Goal: Task Accomplishment & Management: Use online tool/utility

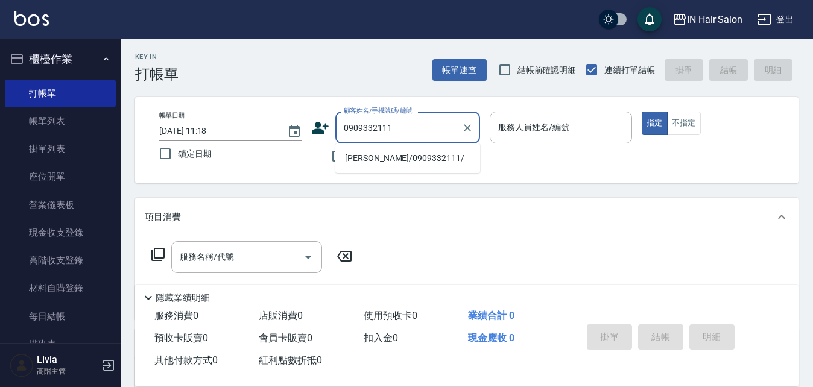
drag, startPoint x: 366, startPoint y: 161, endPoint x: 328, endPoint y: 176, distance: 40.9
click at [366, 161] on li "[PERSON_NAME]/0909332111/" at bounding box center [407, 158] width 145 height 20
type input "[PERSON_NAME]/0909332111/"
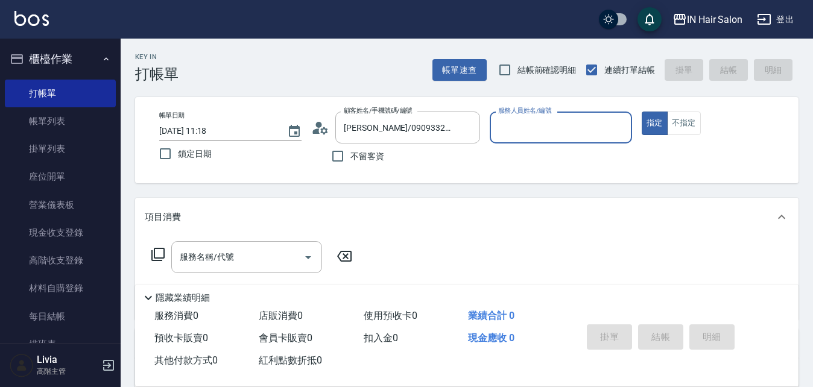
type input "7號設計師[PERSON_NAME]-7"
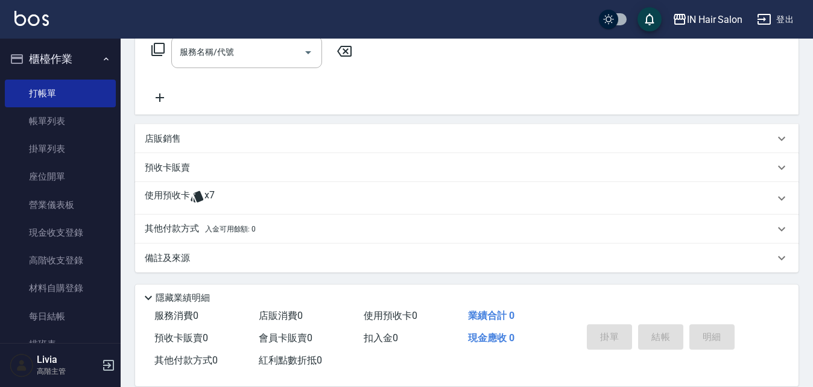
scroll to position [206, 0]
click at [172, 200] on p "使用預收卡" at bounding box center [167, 197] width 45 height 18
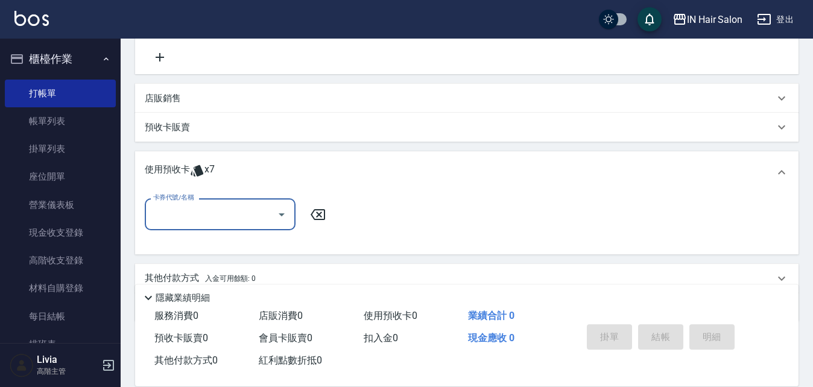
scroll to position [267, 0]
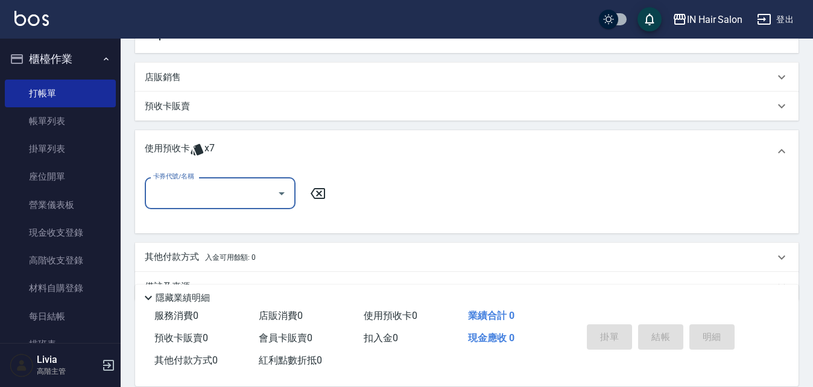
click at [209, 189] on input "卡券代號/名稱" at bounding box center [211, 193] width 122 height 21
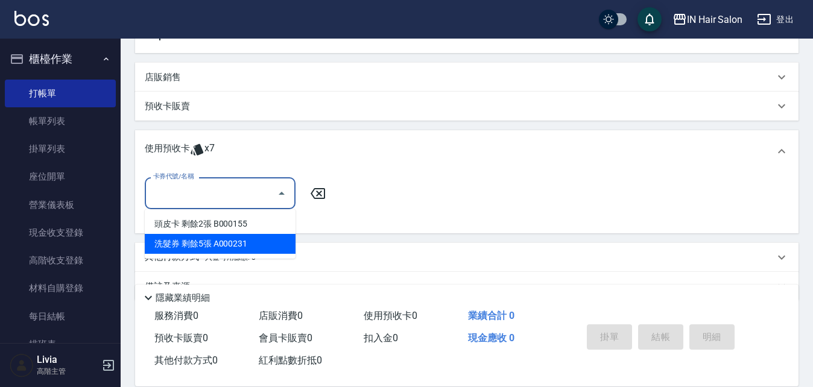
click at [202, 242] on div "洗髮券 剩餘5張 A000231" at bounding box center [220, 244] width 151 height 20
type input "洗髮券 A000231"
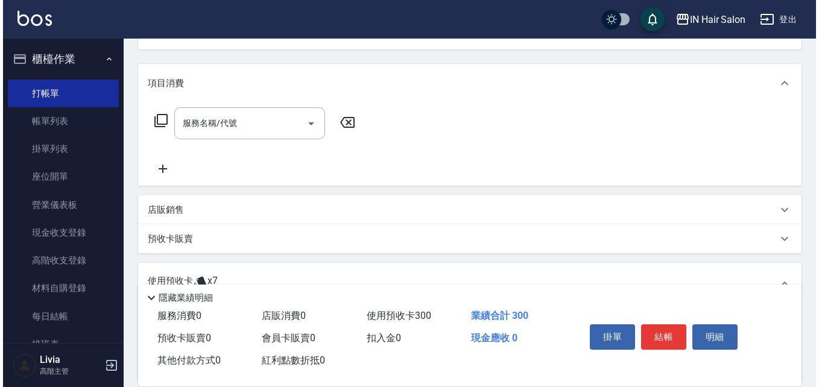
scroll to position [25, 0]
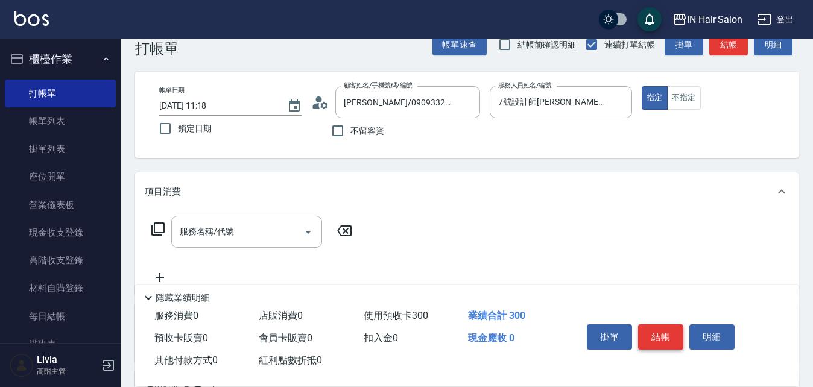
click at [667, 328] on button "結帳" at bounding box center [660, 337] width 45 height 25
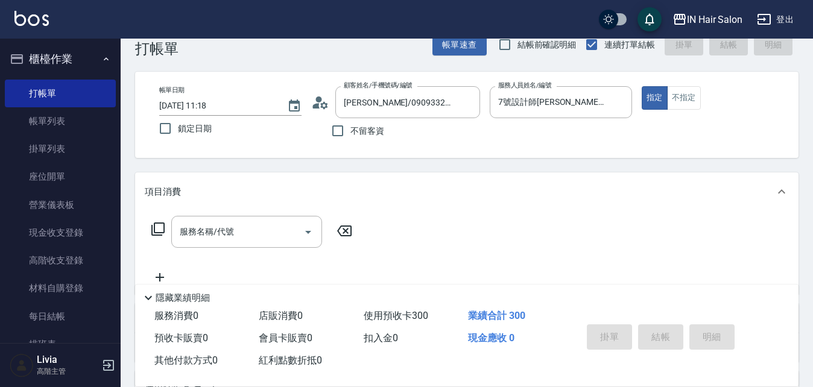
type input "[DATE] 12:36"
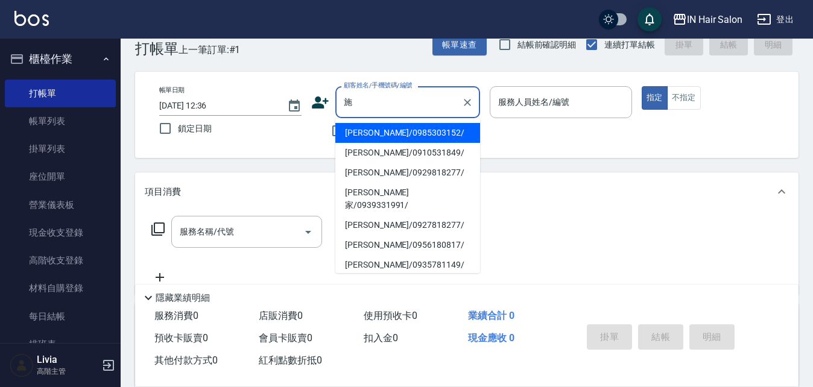
click at [372, 171] on li "[PERSON_NAME]/0929818277/" at bounding box center [407, 173] width 145 height 20
type input "[PERSON_NAME]/0929818277/"
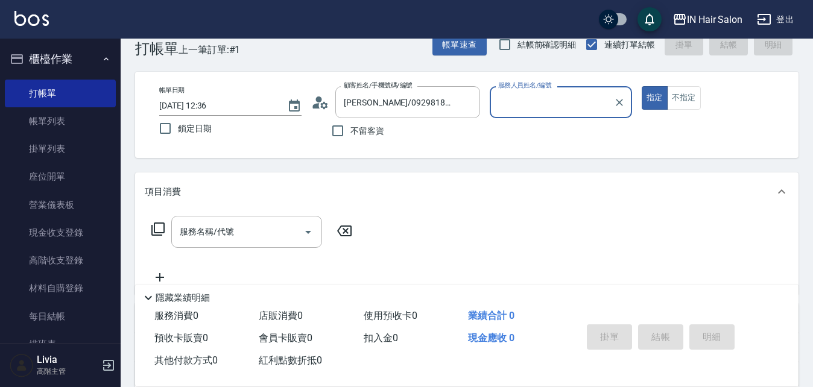
type input "6號設計師[PERSON_NAME]-6"
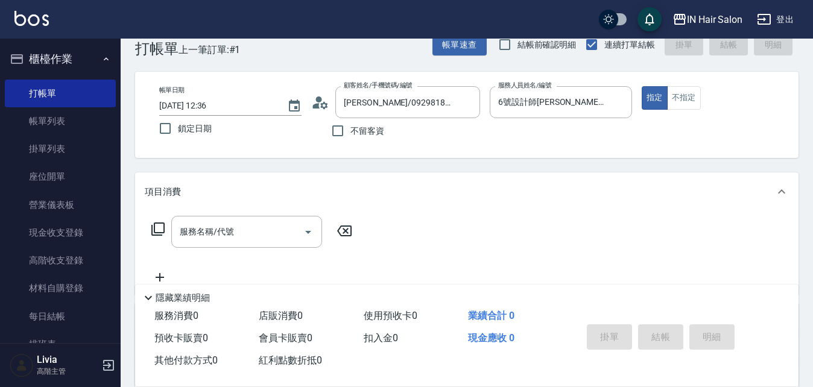
click at [154, 228] on icon at bounding box center [157, 229] width 13 height 13
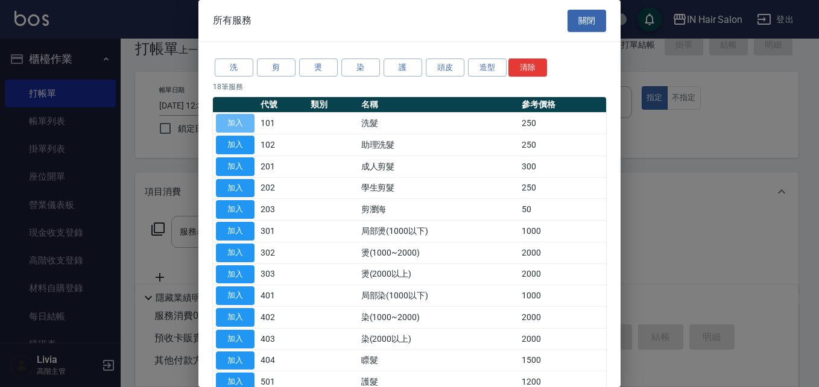
drag, startPoint x: 238, startPoint y: 119, endPoint x: 211, endPoint y: 172, distance: 59.9
click at [238, 120] on button "加入" at bounding box center [235, 123] width 39 height 19
type input "洗髮(101)"
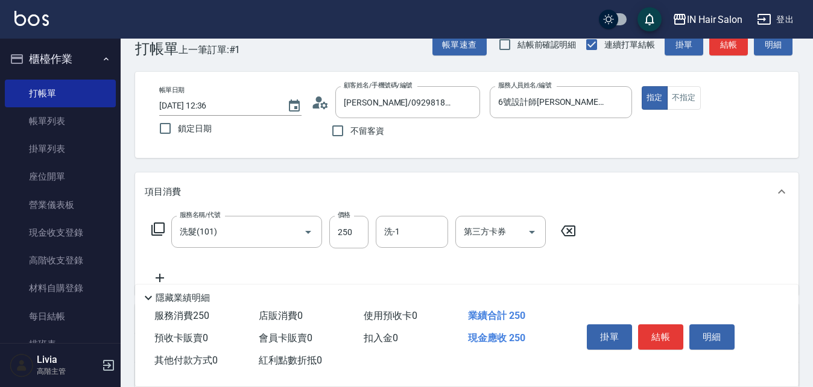
click at [160, 228] on icon at bounding box center [158, 229] width 14 height 14
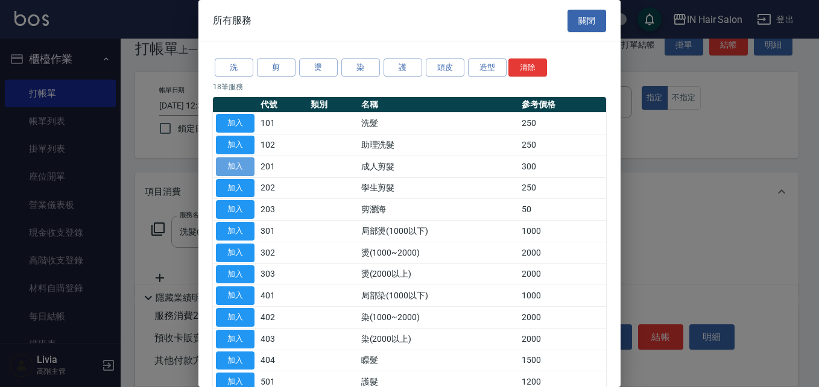
click at [237, 167] on button "加入" at bounding box center [235, 166] width 39 height 19
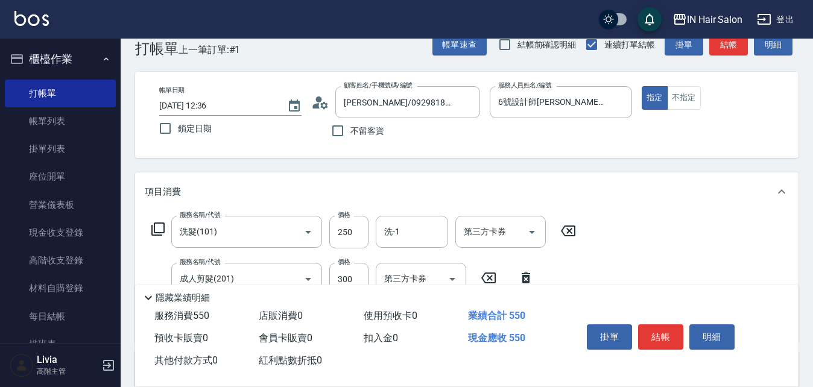
click at [159, 224] on icon at bounding box center [158, 229] width 14 height 14
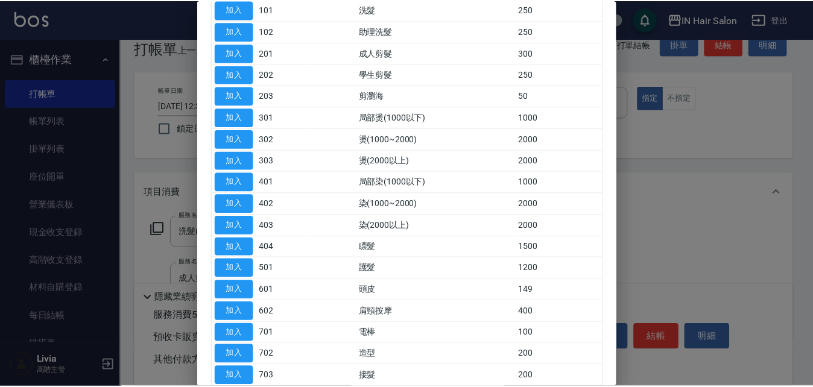
scroll to position [121, 0]
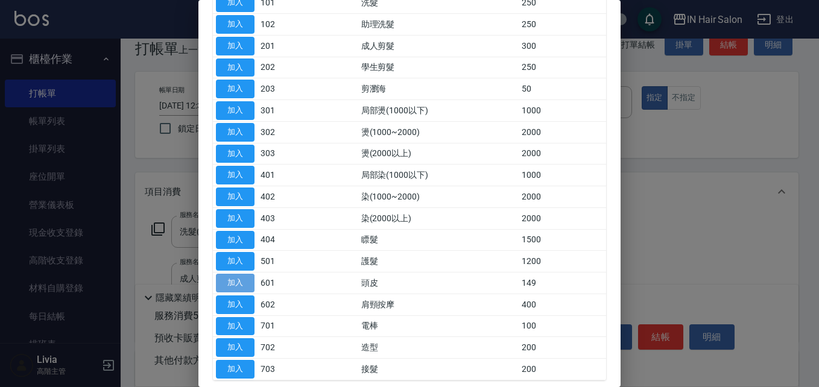
click at [232, 279] on button "加入" at bounding box center [235, 283] width 39 height 19
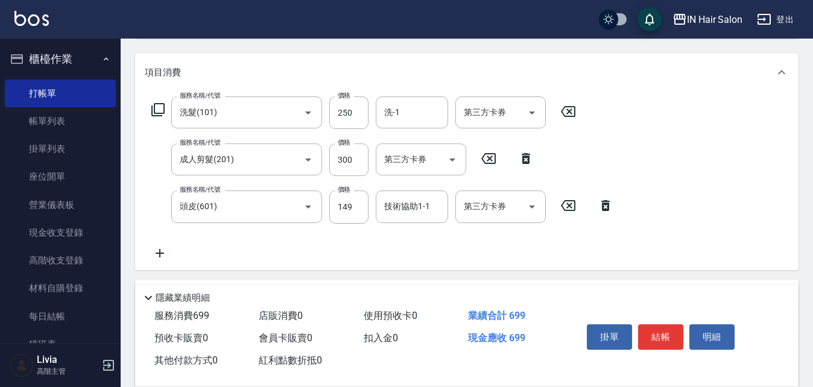
scroll to position [146, 0]
click at [355, 106] on input "250" at bounding box center [348, 111] width 39 height 33
type input "300"
click at [326, 182] on div "服務名稱/代號 洗髮(101) 服務名稱/代號 價格 300 價格 洗-1 洗-1 第三方卡券 第三方卡券 服務名稱/代號 成人剪髮(201) 服務名稱/代號…" at bounding box center [383, 176] width 476 height 163
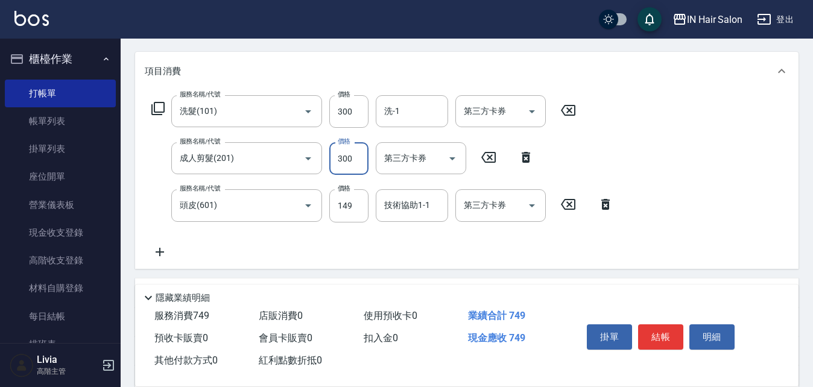
click at [354, 160] on input "300" at bounding box center [348, 158] width 39 height 33
type input "400"
click at [305, 238] on div "服務名稱/代號 洗髮(101) 服務名稱/代號 價格 300 價格 洗-1 洗-1 第三方卡券 第三方卡券 服務名稱/代號 成人剪髮(201) 服務名稱/代號…" at bounding box center [383, 176] width 476 height 163
click at [355, 208] on input "149" at bounding box center [348, 205] width 39 height 33
type input "50"
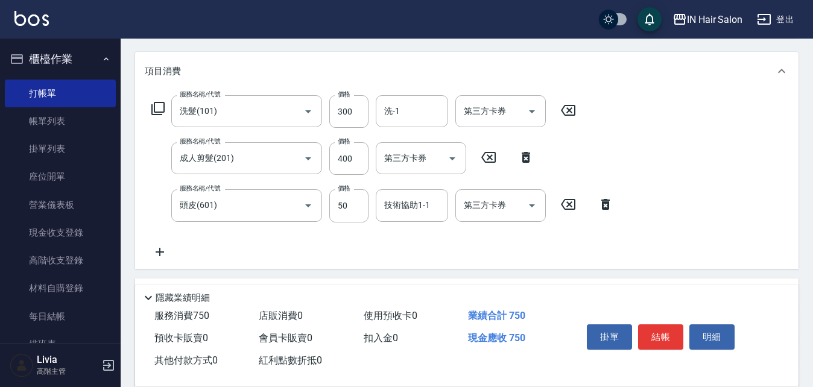
click at [305, 247] on div "服務名稱/代號 洗髮(101) 服務名稱/代號 價格 300 價格 洗-1 洗-1 第三方卡券 第三方卡券 服務名稱/代號 成人剪髮(201) 服務名稱/代號…" at bounding box center [383, 176] width 476 height 163
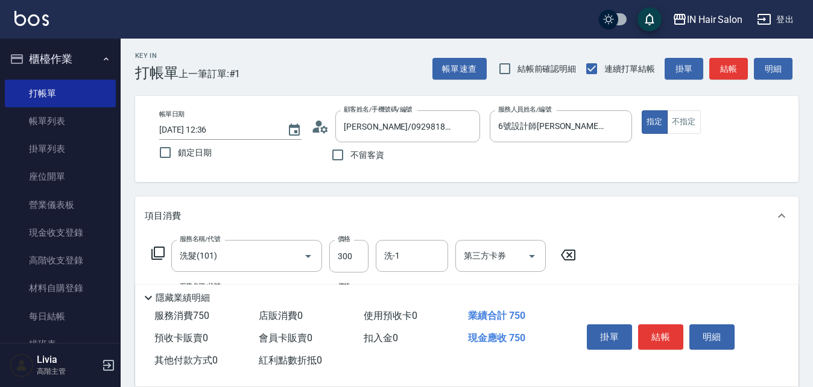
scroll to position [0, 0]
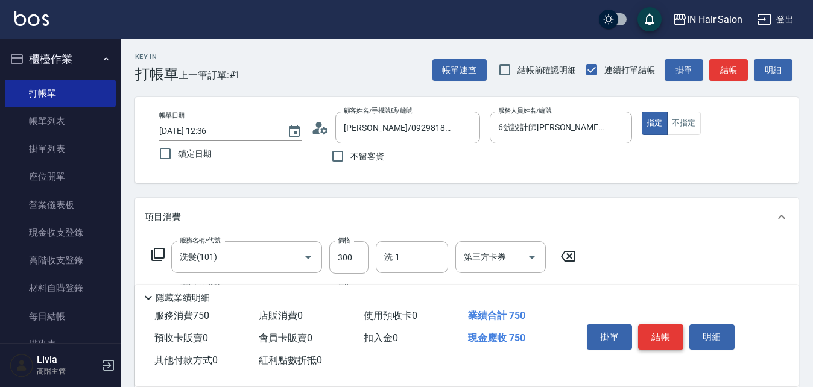
click at [661, 335] on button "結帳" at bounding box center [660, 337] width 45 height 25
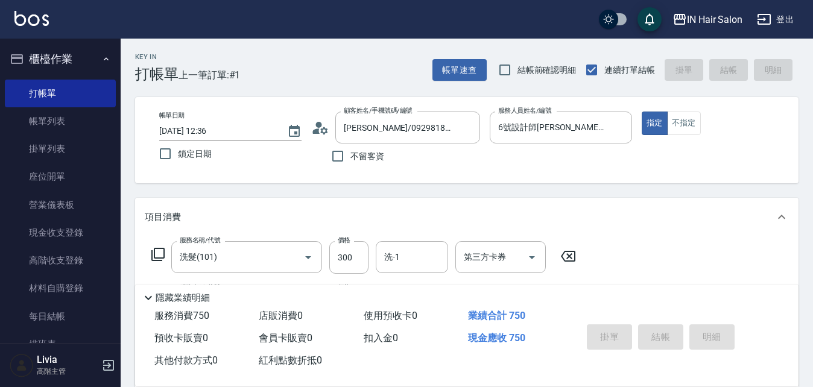
type input "[DATE] 12:37"
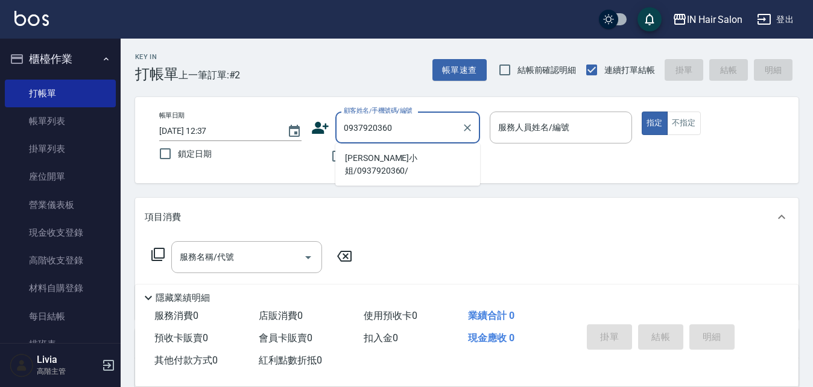
click at [369, 160] on li "[PERSON_NAME]小姐/0937920360/" at bounding box center [407, 164] width 145 height 33
type input "[PERSON_NAME]小姐/0937920360/"
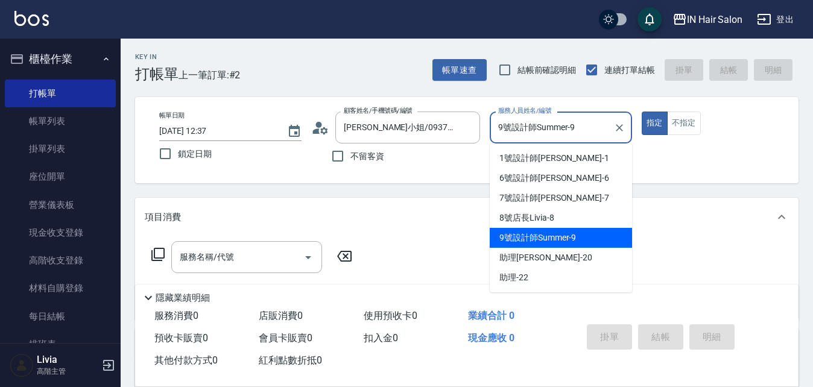
click at [594, 126] on input "9號設計師Summer-9" at bounding box center [551, 127] width 113 height 21
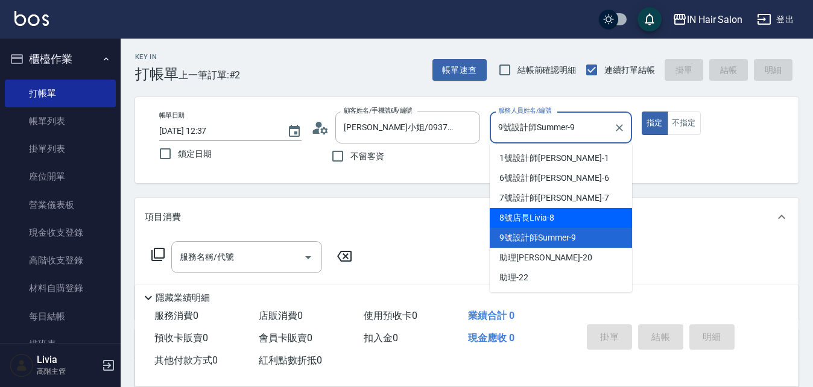
click at [524, 215] on span "8號店長Livia -8" at bounding box center [527, 218] width 54 height 13
type input "8號店長Livia-8"
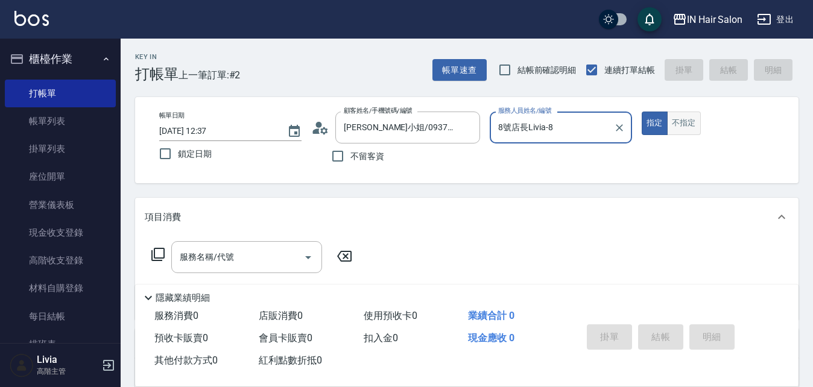
click at [683, 123] on button "不指定" at bounding box center [684, 124] width 34 height 24
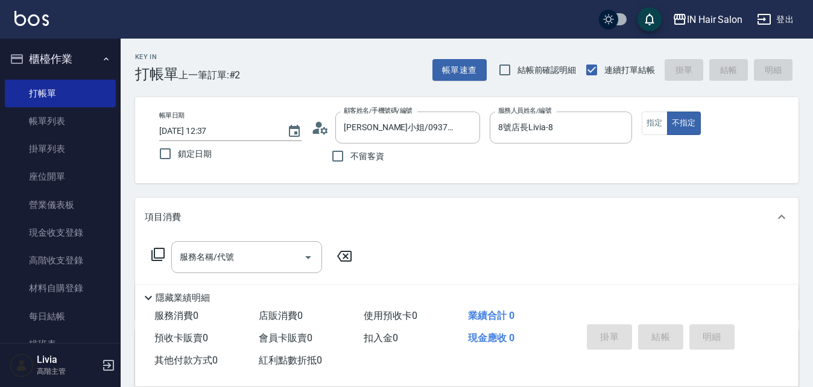
click at [156, 255] on icon at bounding box center [158, 254] width 14 height 14
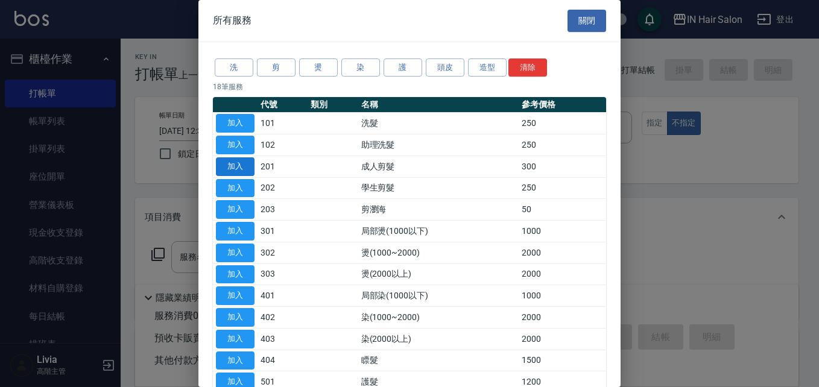
click at [252, 166] on button "加入" at bounding box center [235, 166] width 39 height 19
type input "成人剪髮(201)"
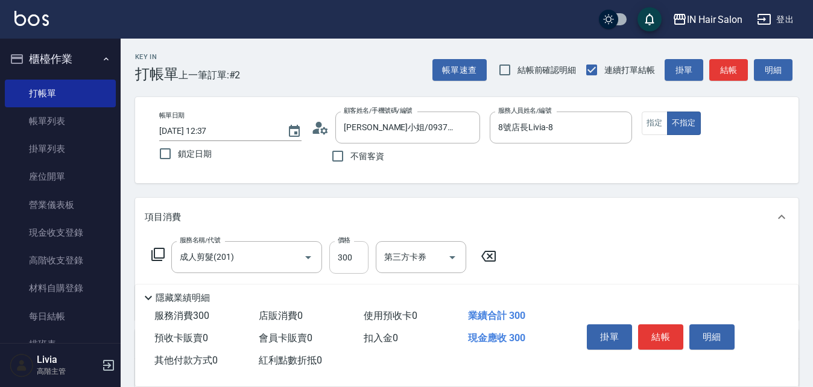
click at [353, 250] on input "300" at bounding box center [348, 257] width 39 height 33
type input "400"
click at [612, 252] on div "服務名稱/代號 成人剪髮(201) 服務名稱/代號 價格 400 價格 第三方卡券 第三方卡券" at bounding box center [467, 278] width 664 height 84
click at [668, 331] on button "結帳" at bounding box center [660, 337] width 45 height 25
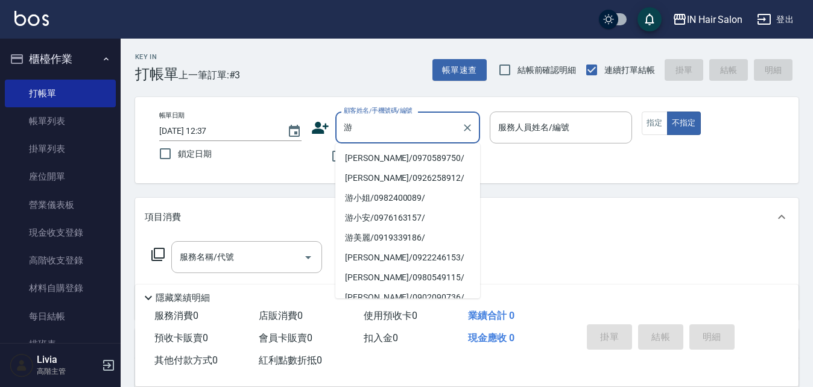
click at [367, 156] on li "[PERSON_NAME]/0970589750/" at bounding box center [407, 158] width 145 height 20
type input "[PERSON_NAME]/0970589750/"
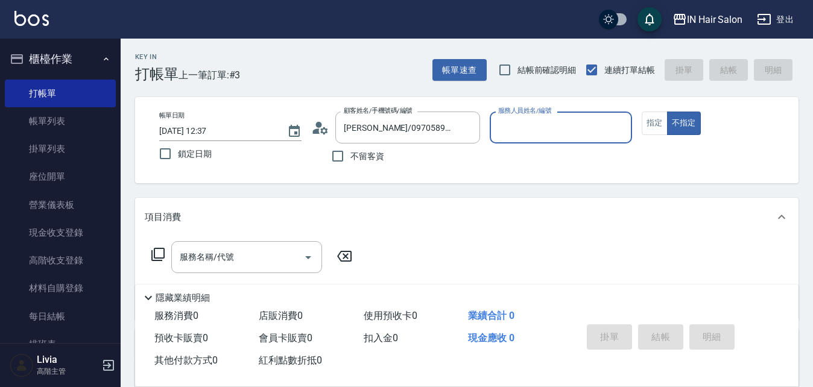
type input "8號店長Livia-8"
click at [652, 119] on button "指定" at bounding box center [655, 124] width 26 height 24
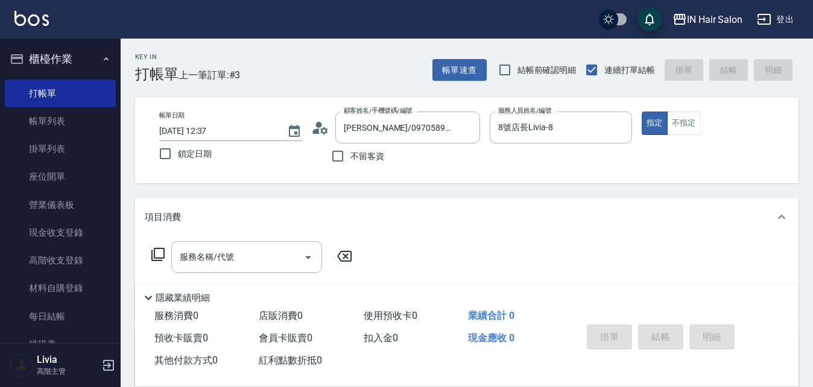
click at [160, 250] on icon at bounding box center [158, 254] width 14 height 14
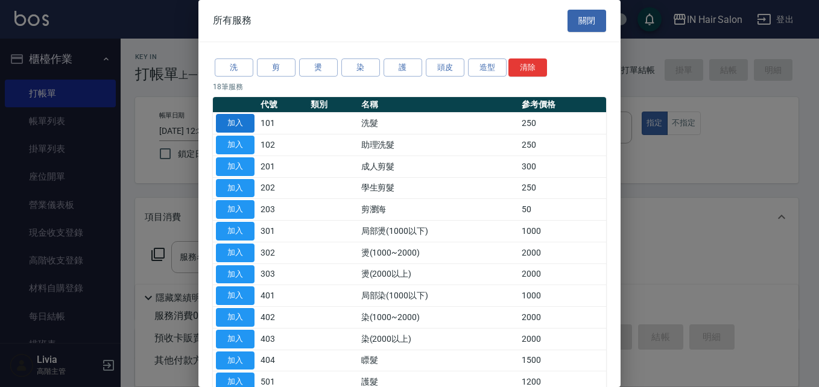
drag, startPoint x: 239, startPoint y: 119, endPoint x: 255, endPoint y: 134, distance: 22.2
click at [238, 119] on button "加入" at bounding box center [235, 123] width 39 height 19
type input "洗髮(101)"
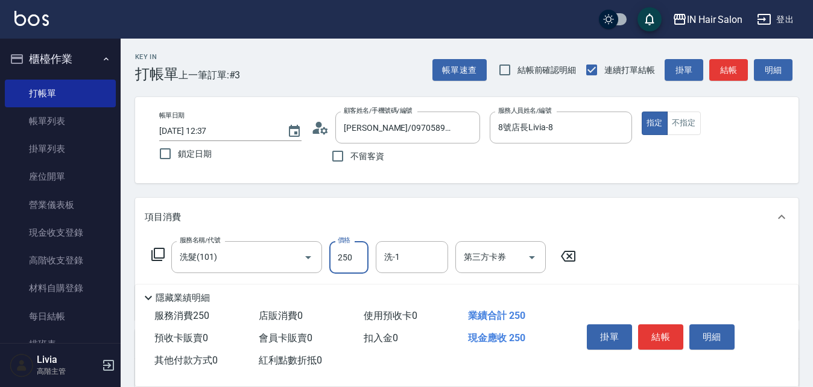
click at [347, 262] on input "250" at bounding box center [348, 257] width 39 height 33
type input "300"
click at [643, 259] on div "服務名稱/代號 洗髮(101) 服務名稱/代號 價格 300 價格 洗-1 洗-1 第三方卡券 第三方卡券" at bounding box center [467, 278] width 664 height 84
click at [656, 332] on button "結帳" at bounding box center [660, 337] width 45 height 25
